Goal: Task Accomplishment & Management: Complete application form

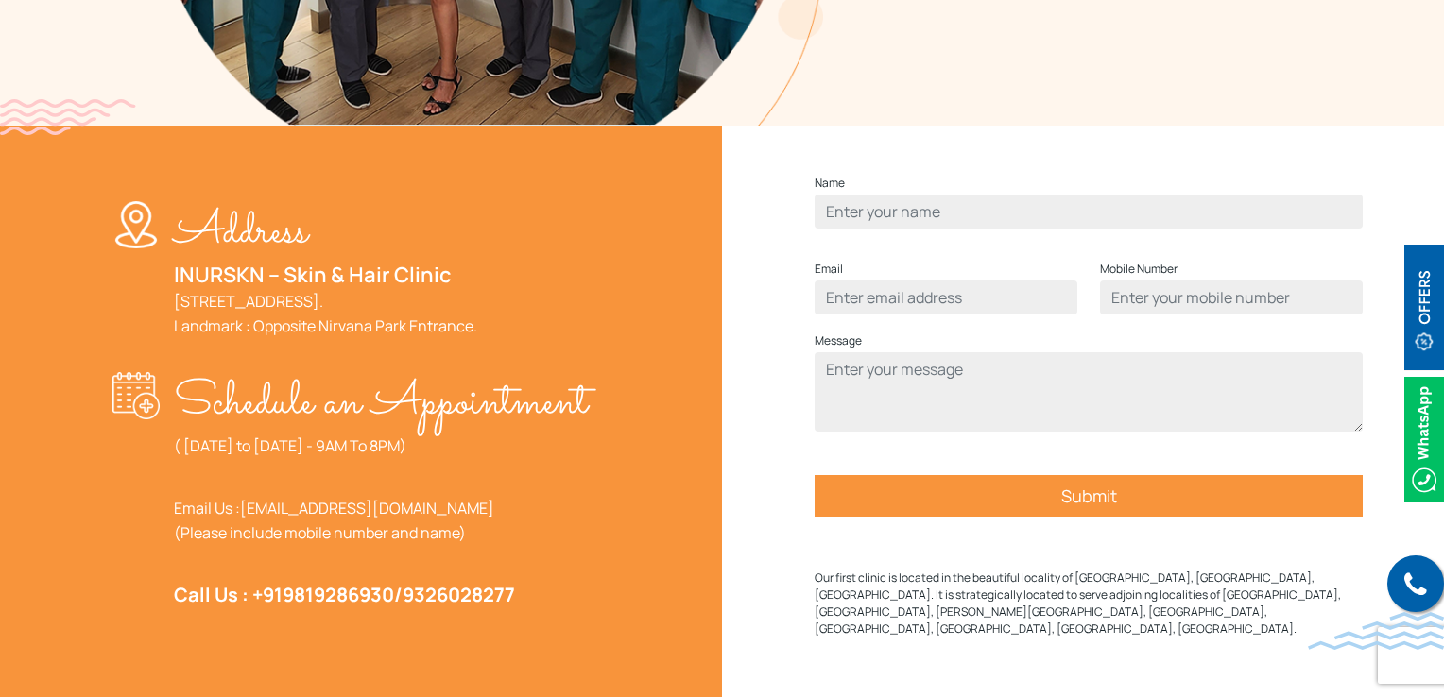
scroll to position [567, 0]
click at [905, 229] on input "Contact form" at bounding box center [1089, 212] width 548 height 34
type input "ayub"
click at [900, 330] on div "Email" at bounding box center [945, 294] width 285 height 72
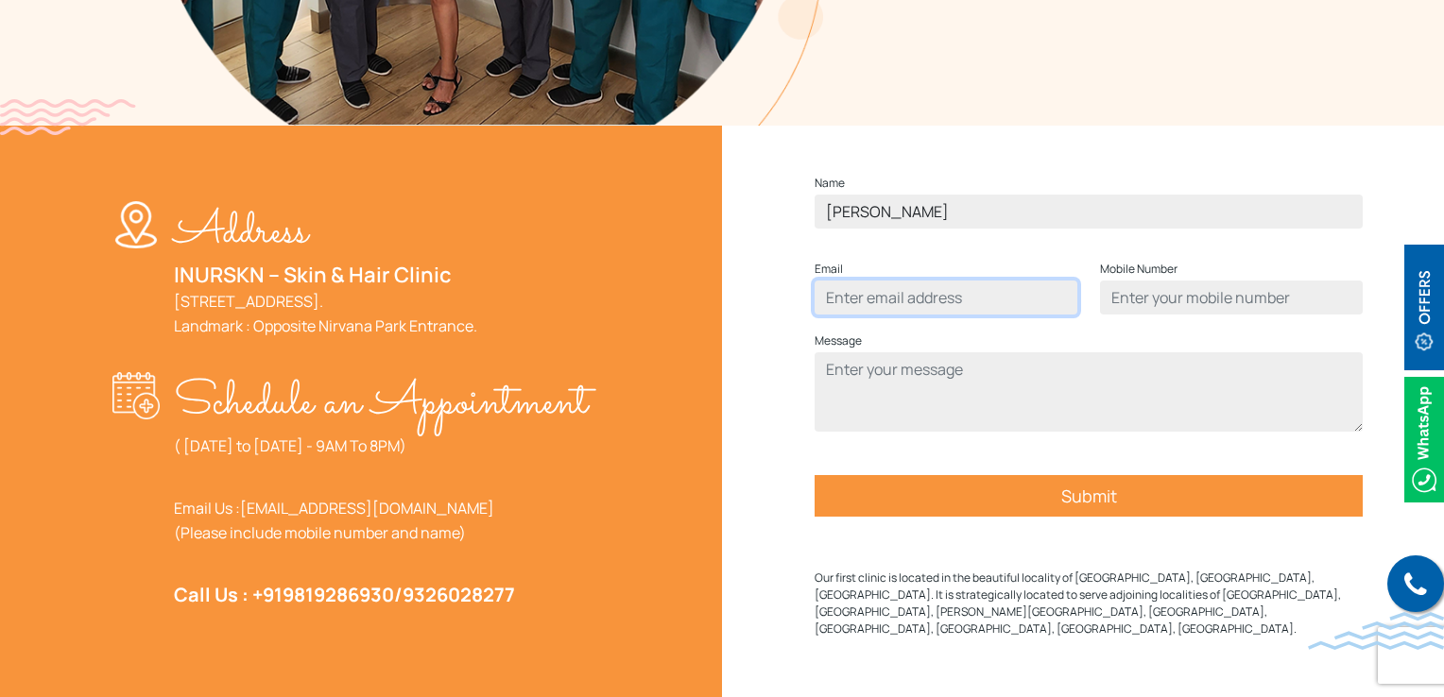
click at [903, 315] on input "Contact form" at bounding box center [946, 298] width 263 height 34
type input "ayub@gmail.com"
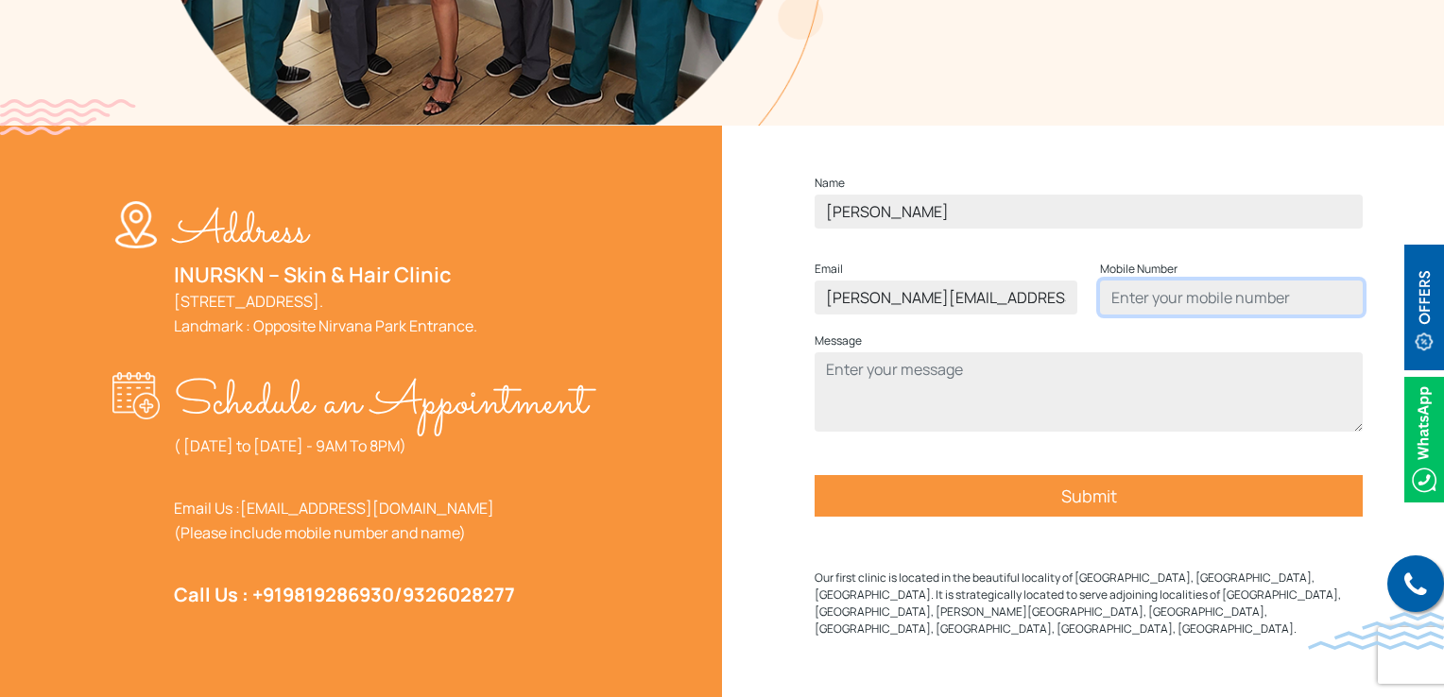
click at [1218, 315] on input "Contact form" at bounding box center [1231, 298] width 263 height 34
type input "8859633852"
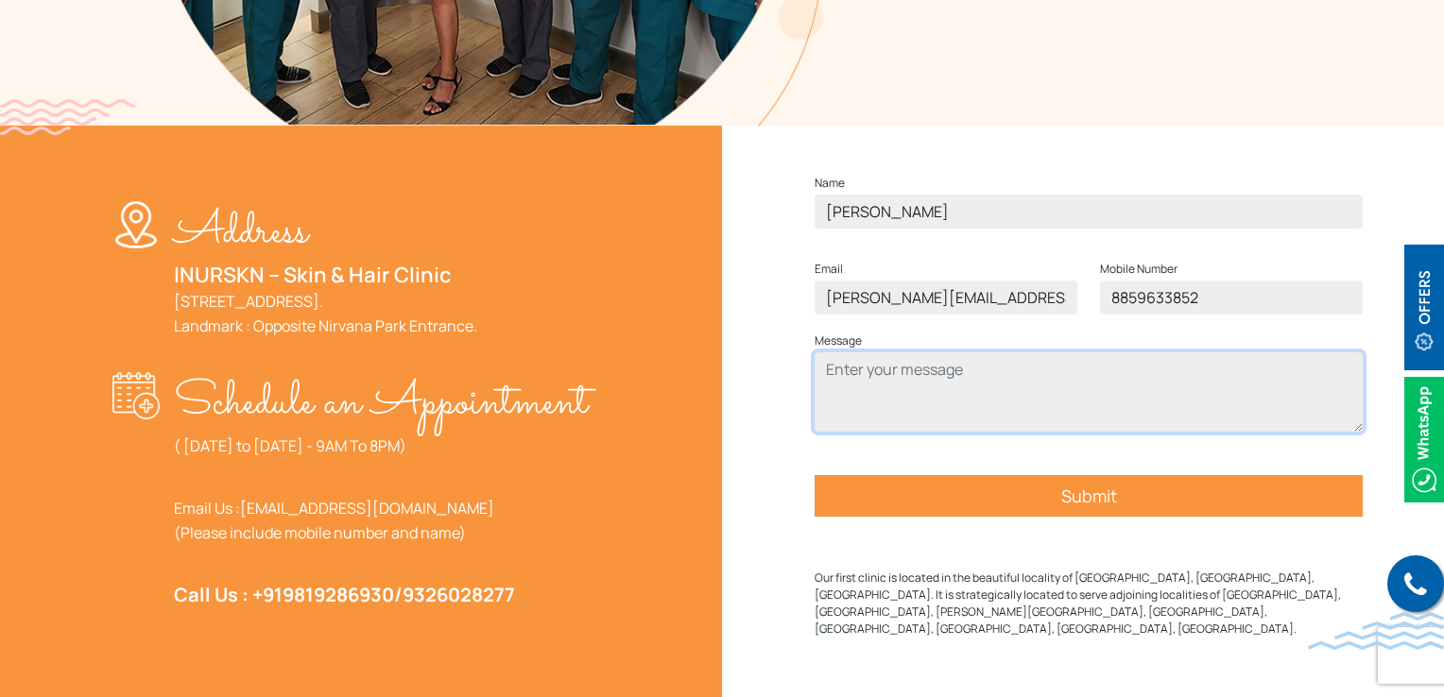
click at [1145, 391] on textarea "Contact form" at bounding box center [1089, 391] width 548 height 79
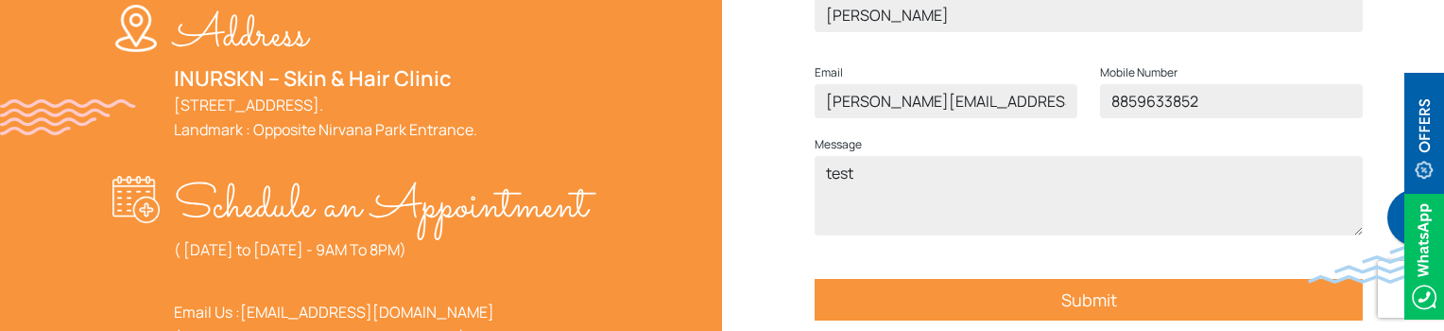
scroll to position [850, 0]
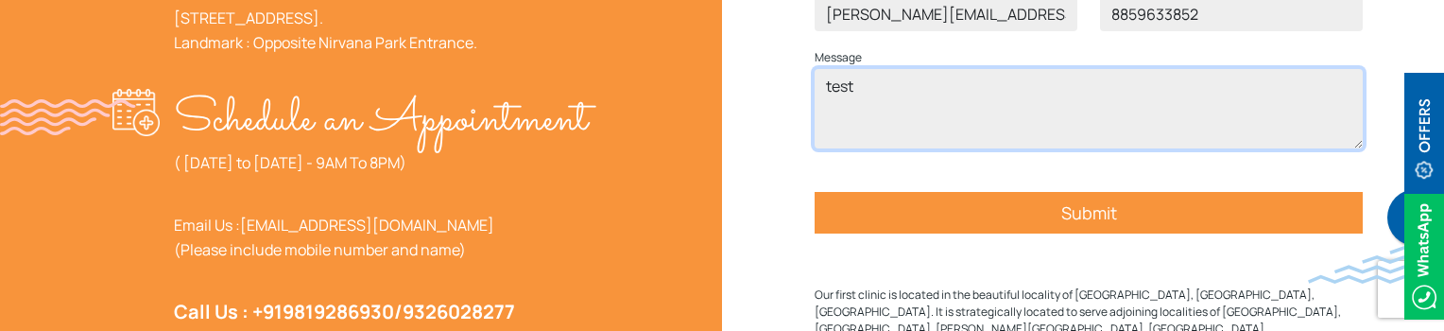
click at [892, 133] on textarea "test" at bounding box center [1089, 108] width 548 height 79
type textarea "t"
type textarea "test"
click at [869, 128] on textarea "test" at bounding box center [1089, 108] width 548 height 79
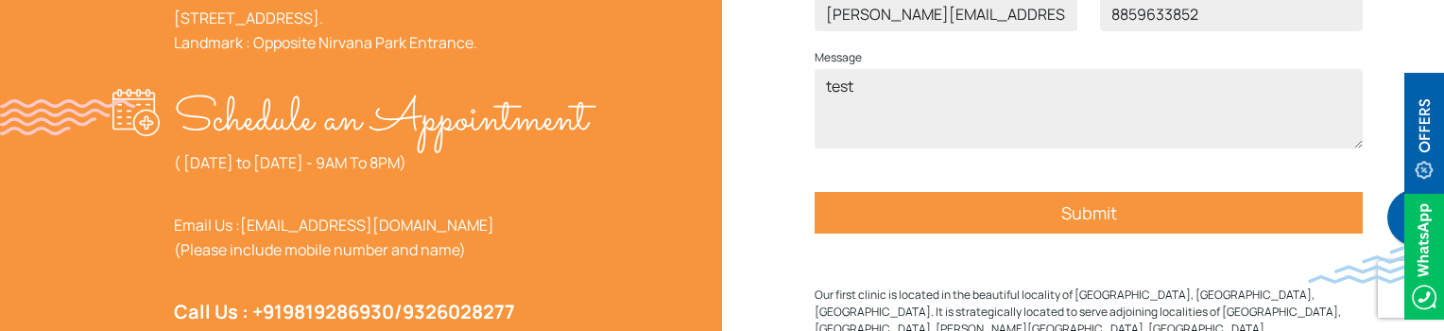
click at [776, 189] on div "Name ayub Email ayub@gmail.com Mobile Number 8859633852 Message test Submit Our…" at bounding box center [1088, 129] width 733 height 538
click at [1100, 233] on input "Submit" at bounding box center [1089, 213] width 548 height 42
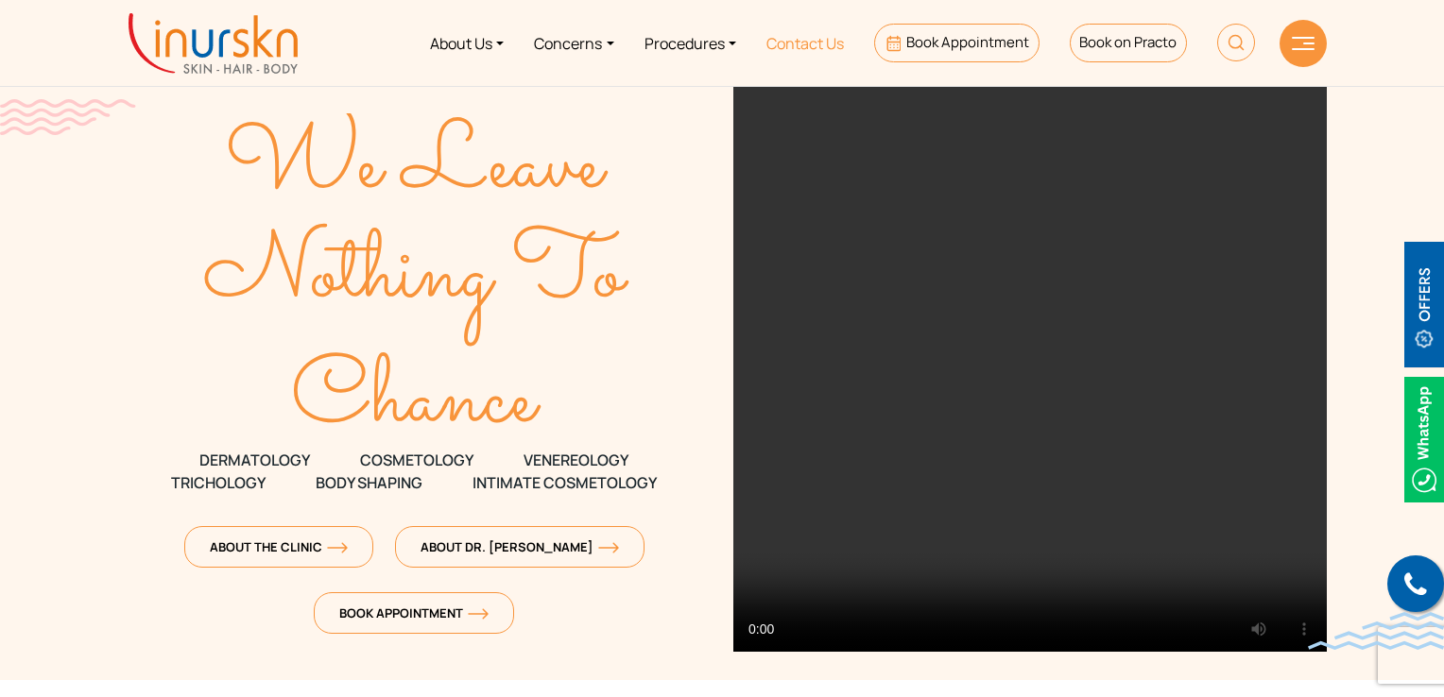
click at [788, 44] on link "Contact Us" at bounding box center [805, 43] width 108 height 71
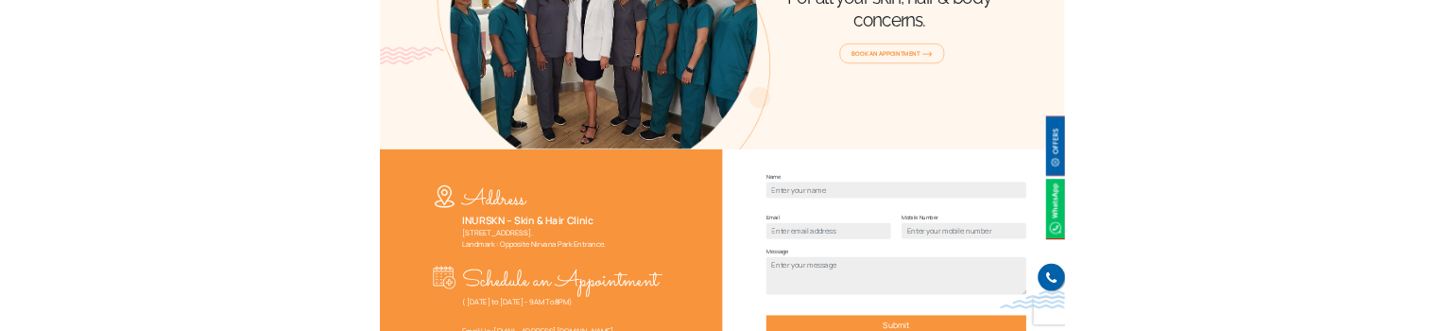
scroll to position [472, 0]
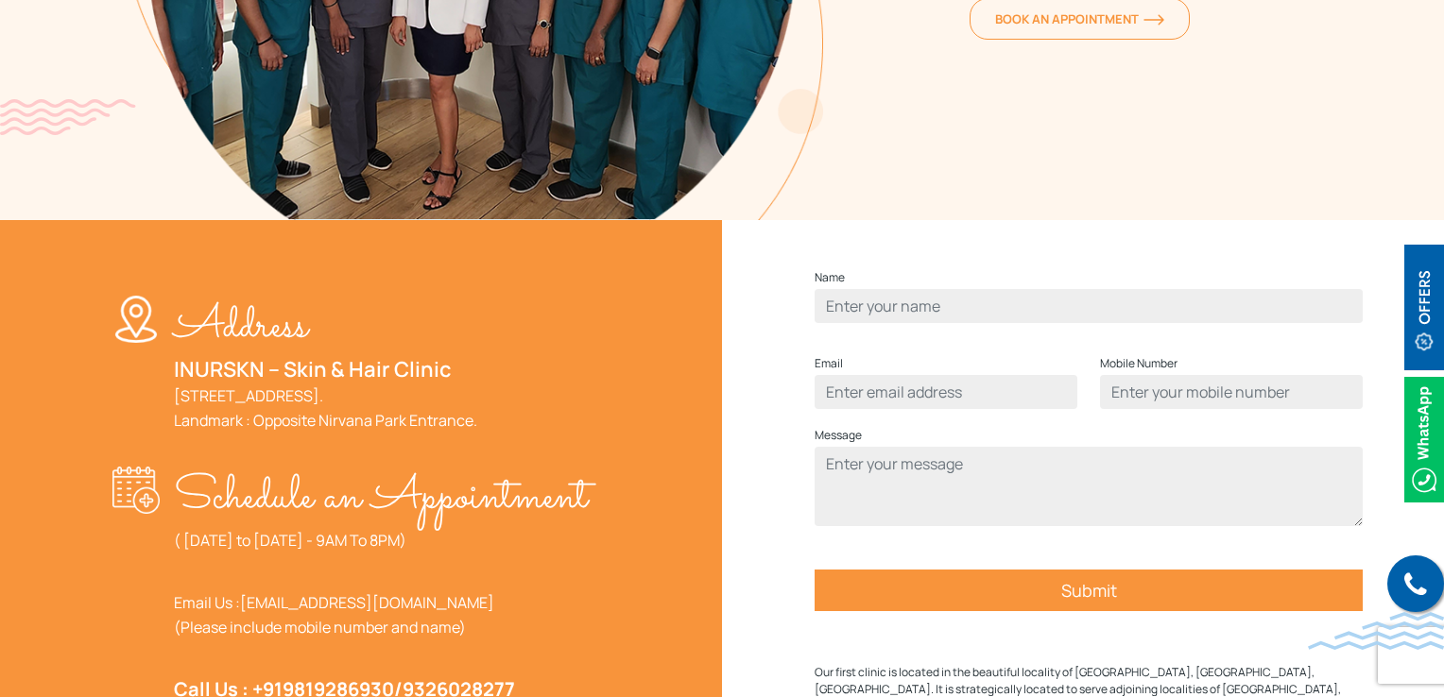
click at [1019, 314] on p "Name" at bounding box center [1089, 294] width 548 height 57
click at [1014, 323] on input "Contact form" at bounding box center [1089, 306] width 548 height 34
type input "ronak"
click at [1012, 408] on input "Contact form" at bounding box center [946, 392] width 263 height 34
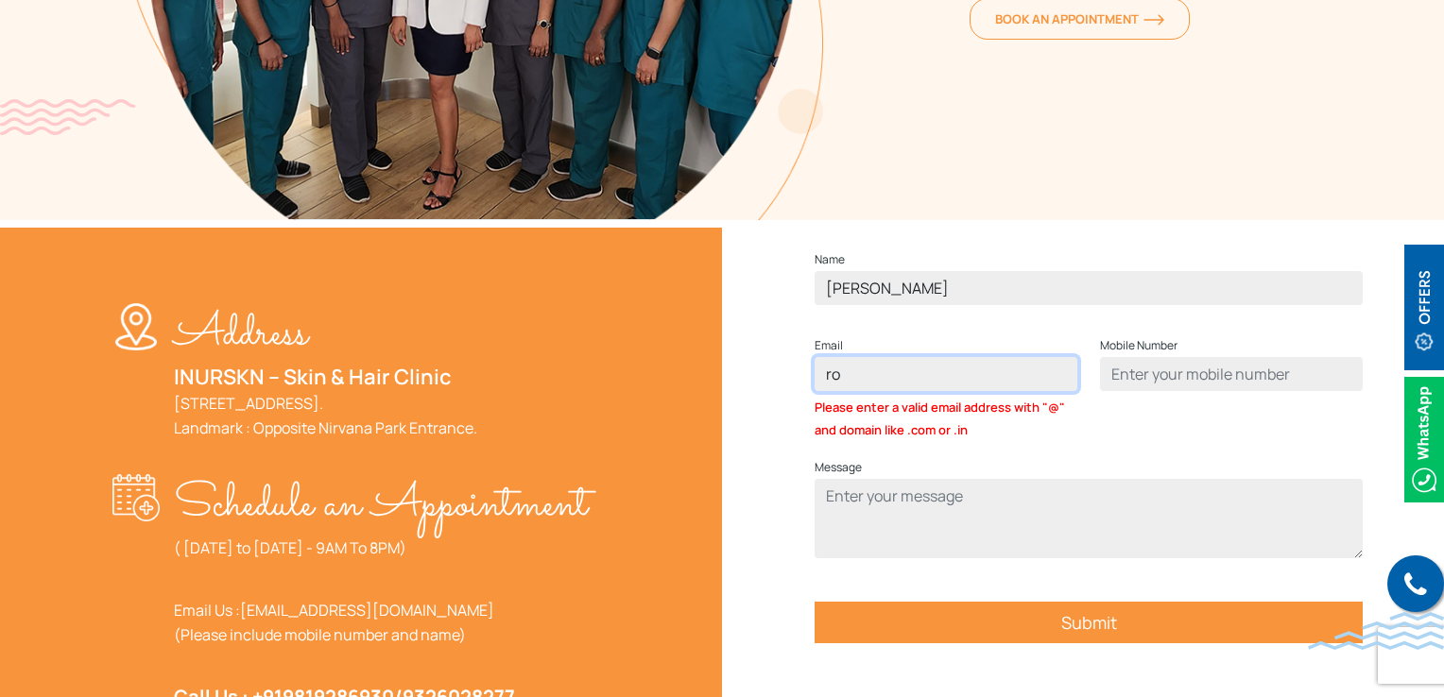
type input "r"
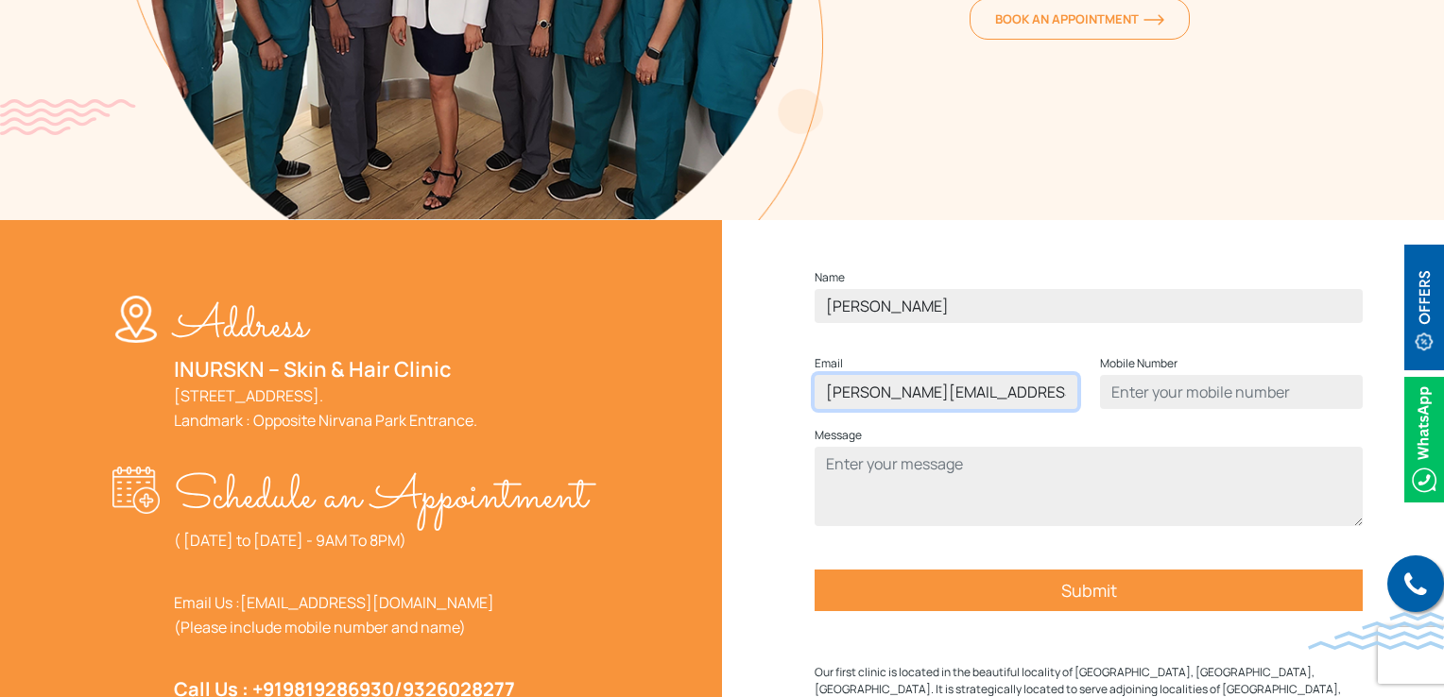
type input "riya@gmail.com"
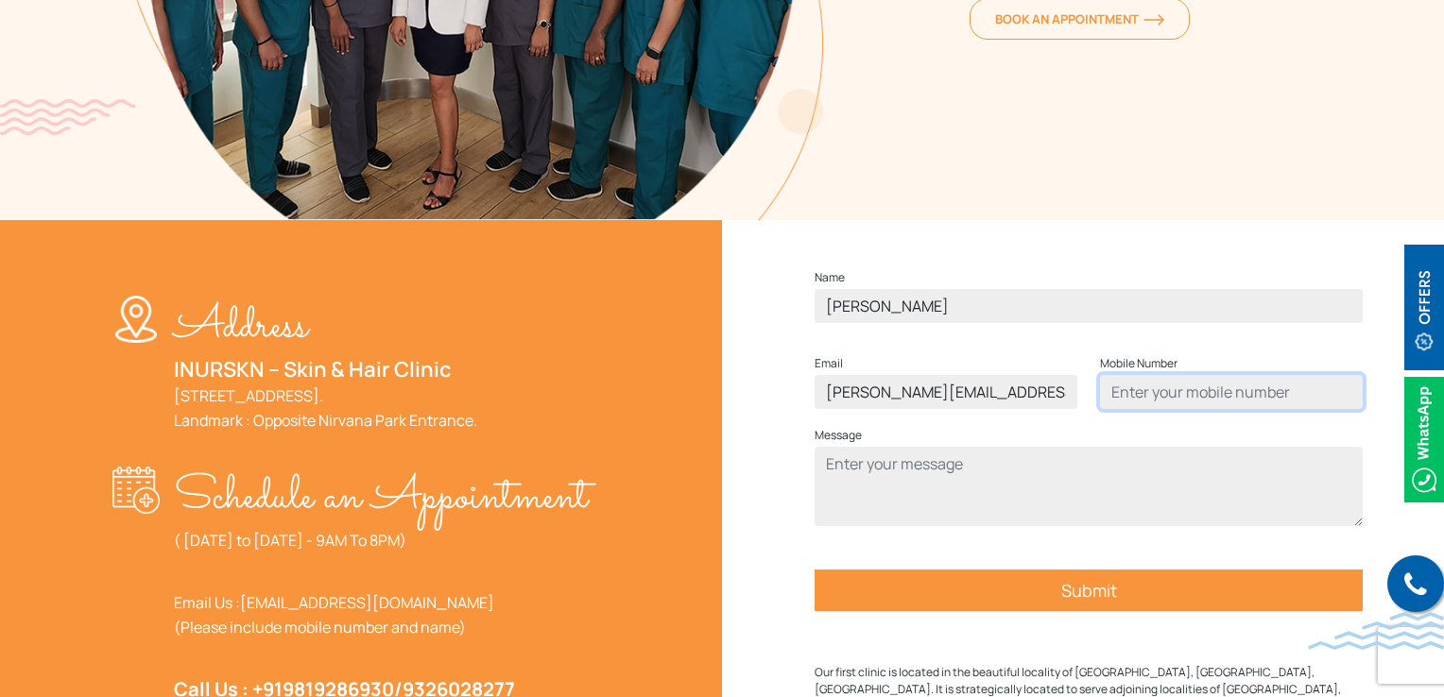
click at [1200, 409] on input "Contact form" at bounding box center [1231, 392] width 263 height 34
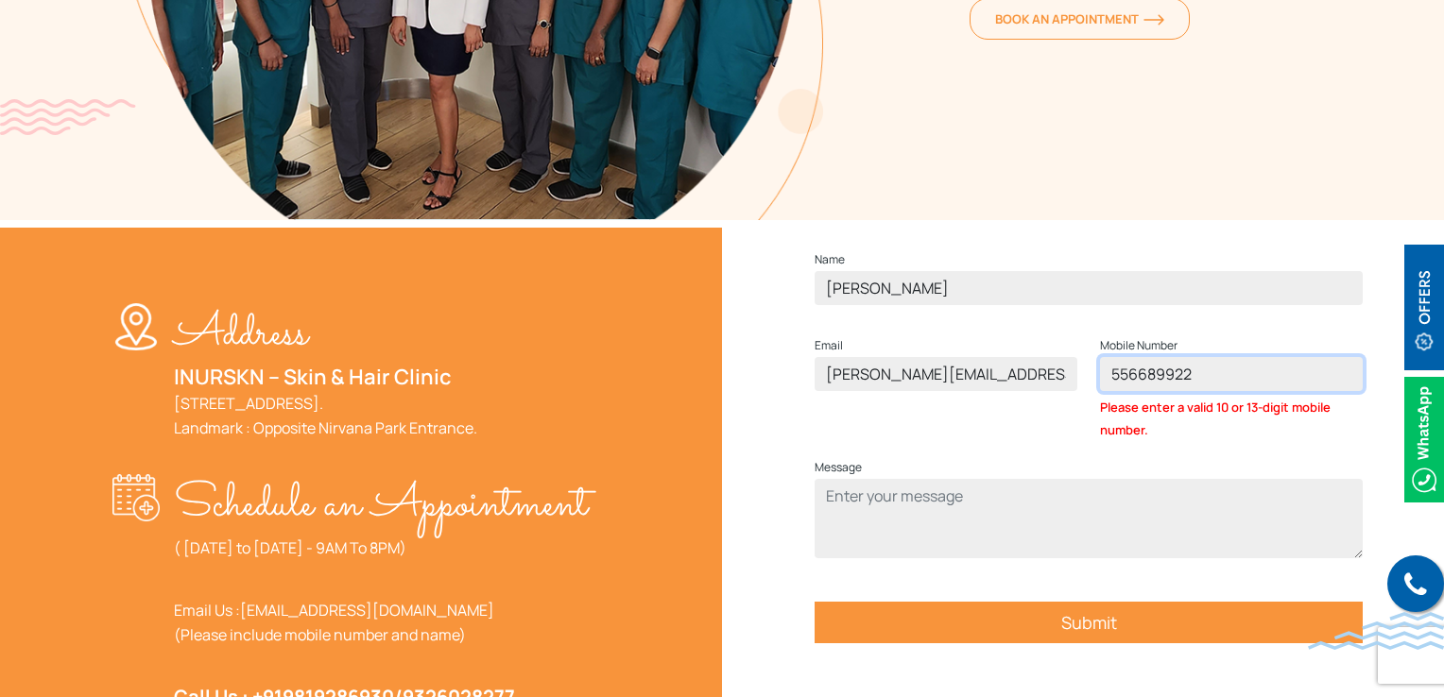
click at [1194, 391] on input "556689922" at bounding box center [1231, 374] width 263 height 34
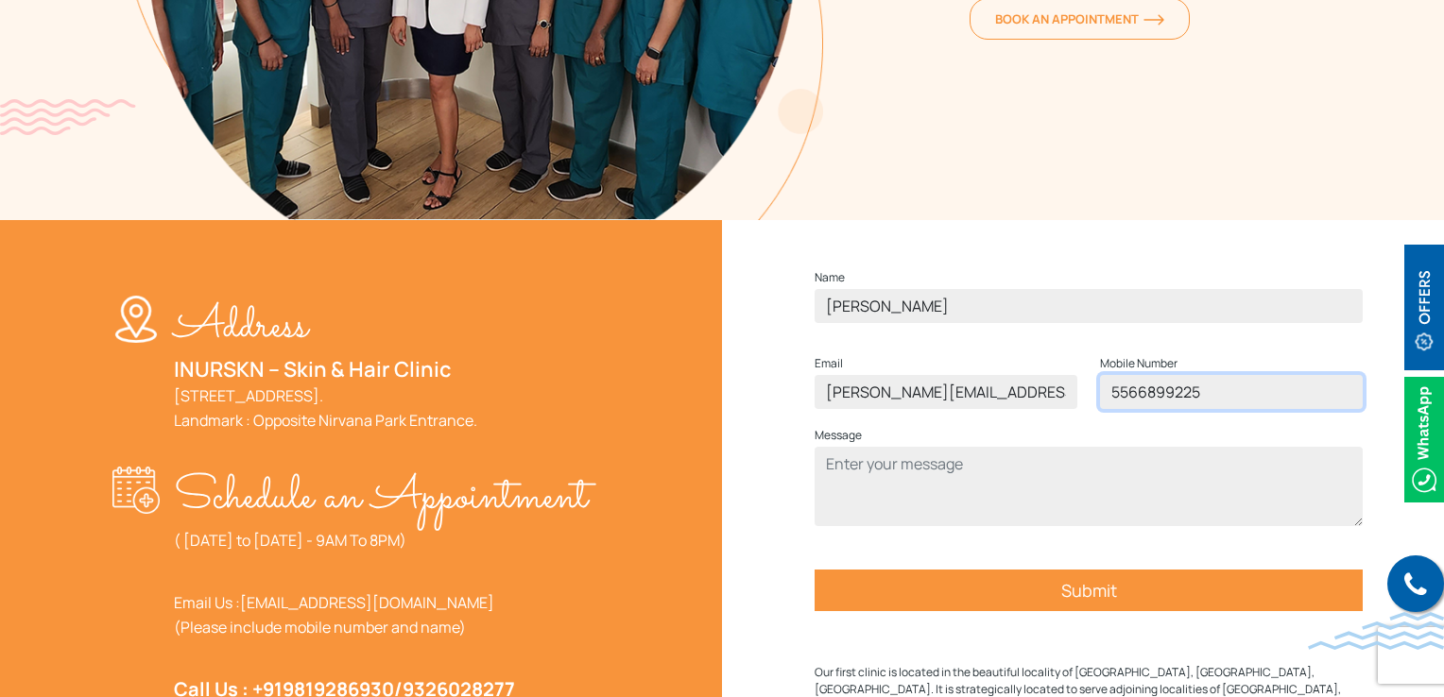
type input "5566899225"
drag, startPoint x: 979, startPoint y: 579, endPoint x: 967, endPoint y: 535, distance: 46.1
click at [979, 578] on form "Name ronak Email riya@gmail.com Mobile Number 5566899225 Message Submit" at bounding box center [1089, 457] width 548 height 383
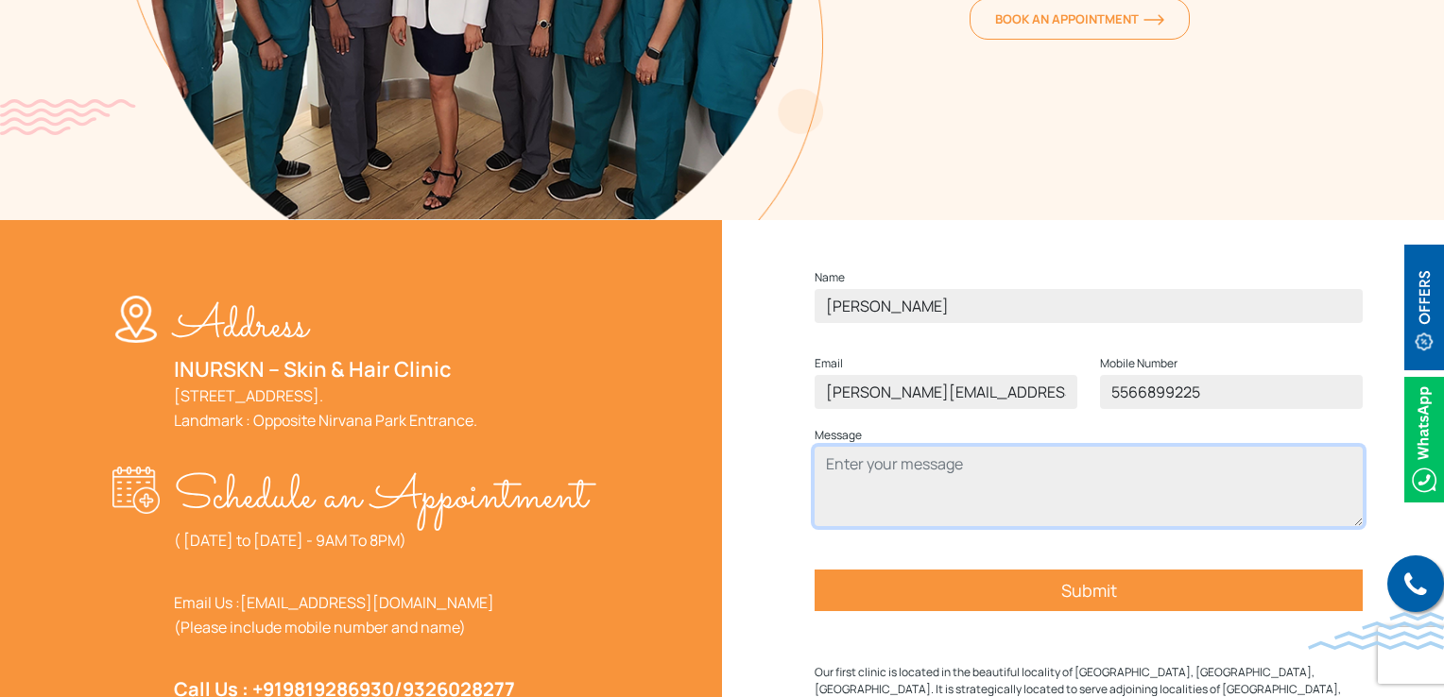
click at [967, 526] on textarea "Contact form" at bounding box center [1089, 486] width 548 height 79
type textarea "test"
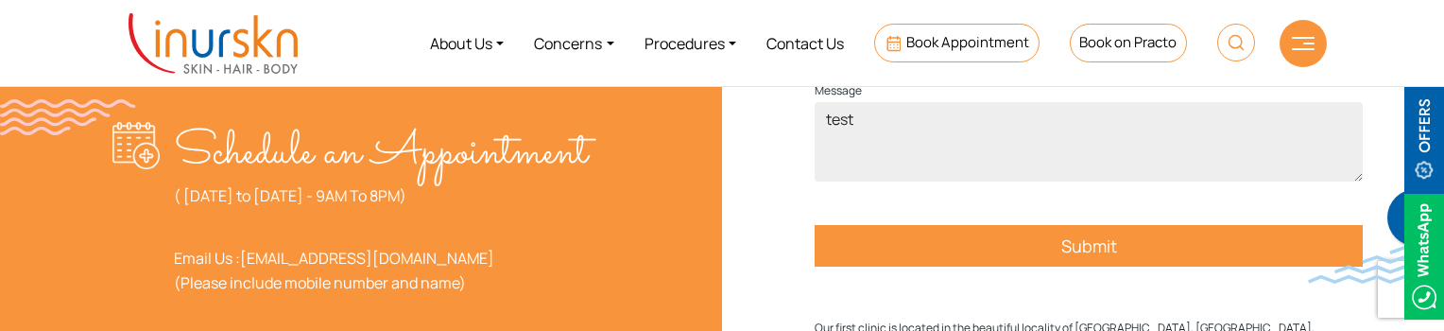
scroll to position [850, 0]
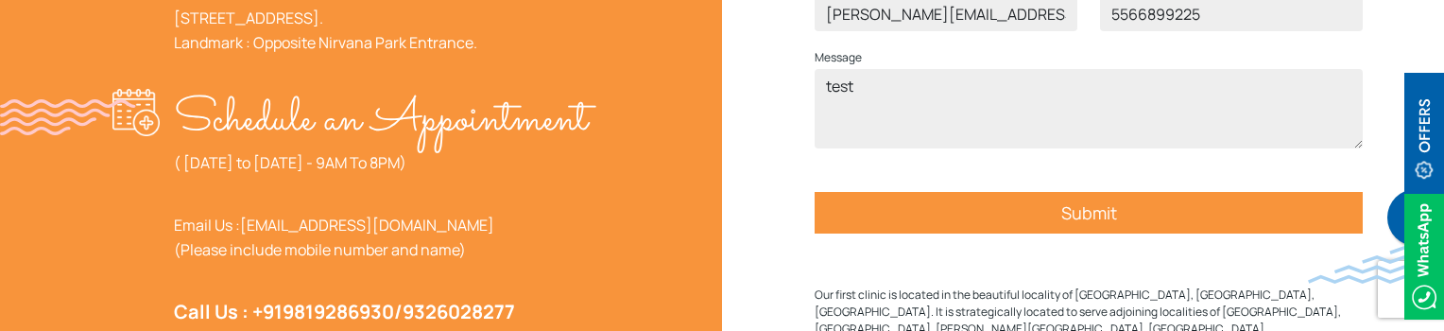
click at [1092, 233] on input "Submit" at bounding box center [1089, 213] width 548 height 42
